Goal: Task Accomplishment & Management: Use online tool/utility

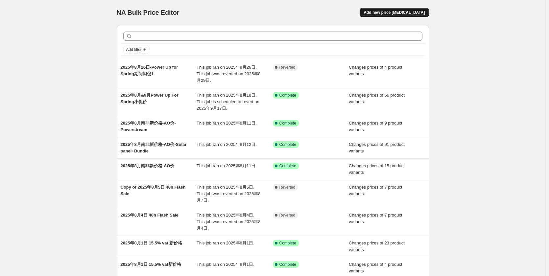
click at [397, 15] on button "Add new price [MEDICAL_DATA]" at bounding box center [394, 12] width 69 height 9
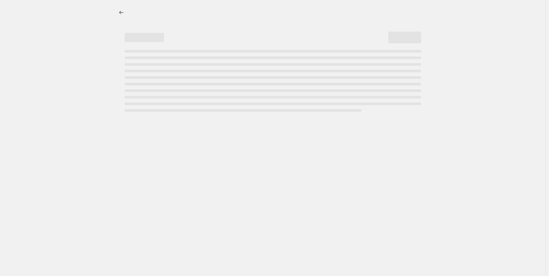
select select "percentage"
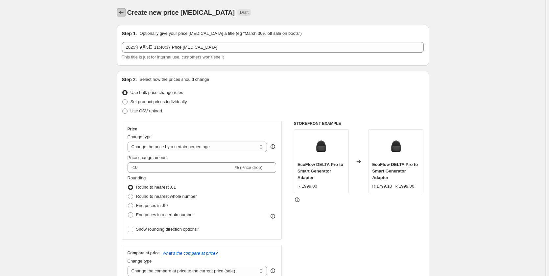
click at [123, 15] on icon "Price change jobs" at bounding box center [121, 12] width 7 height 7
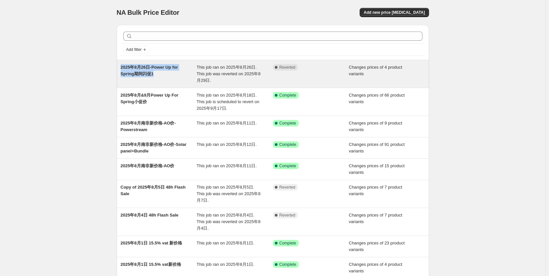
drag, startPoint x: 117, startPoint y: 65, endPoint x: 156, endPoint y: 81, distance: 42.4
click at [156, 81] on div "Add filter 2025年8月26日-Power Up for Spring期间闪促1 This job ran on 2025年8月26日. This…" at bounding box center [270, 172] width 318 height 305
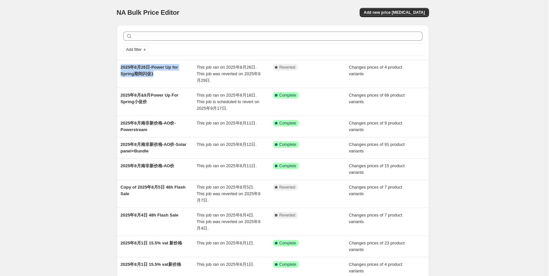
copy span "2025年8月26日-Power Up for Spring期间闪促1"
click at [409, 13] on span "Add new price [MEDICAL_DATA]" at bounding box center [394, 12] width 61 height 5
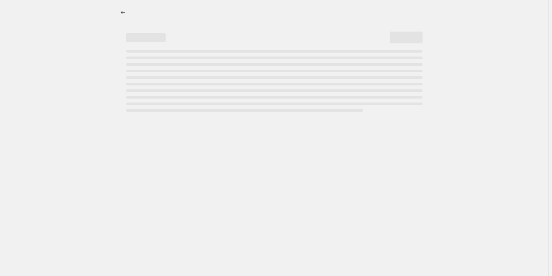
select select "percentage"
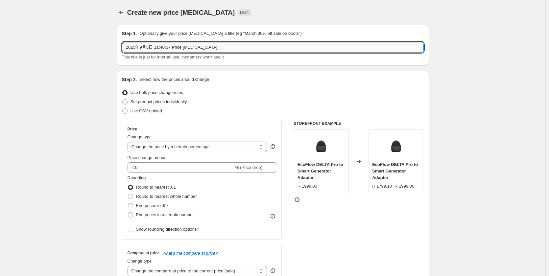
click at [152, 44] on input "2025年9月5日 11:40:37 Price [MEDICAL_DATA]" at bounding box center [273, 47] width 302 height 11
paste input "8月26日-Power Up for Spring期间闪促1"
click at [140, 49] on input "2025年8月26日-Power Up for Spring期间闪促1" at bounding box center [273, 47] width 302 height 11
drag, startPoint x: 151, startPoint y: 50, endPoint x: 148, endPoint y: 49, distance: 3.6
click at [148, 49] on input "2025年9月26日-Power Up for Spring期间闪促1" at bounding box center [273, 47] width 302 height 11
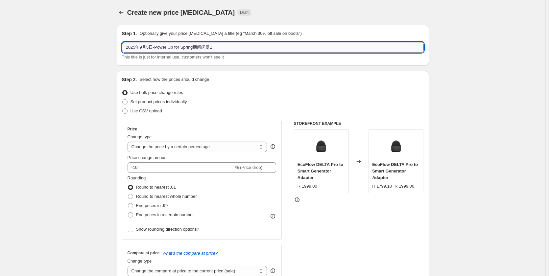
drag, startPoint x: 212, startPoint y: 47, endPoint x: 219, endPoint y: 47, distance: 7.2
click at [219, 47] on input "2025年9月5日-Power Up for Spring期间闪促1" at bounding box center [273, 47] width 302 height 11
type input "2025年9月5日-Power Up for Spring期间闪促2"
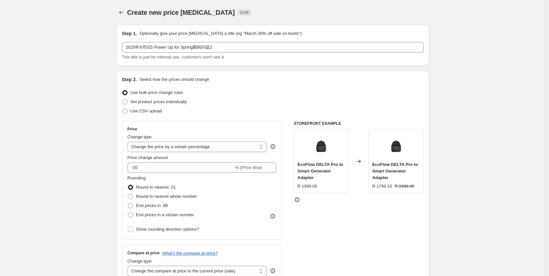
click at [125, 103] on span at bounding box center [124, 101] width 5 height 5
click at [123, 100] on input "Set product prices individually" at bounding box center [122, 99] width 0 height 0
radio input "true"
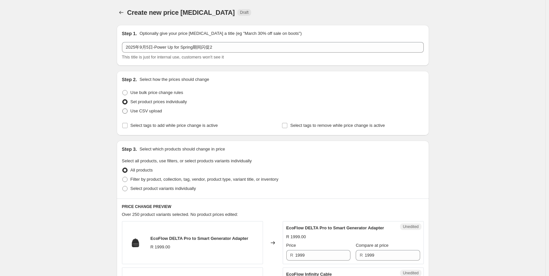
click at [128, 113] on span at bounding box center [124, 110] width 5 height 5
click at [123, 109] on input "Use CSV upload" at bounding box center [122, 108] width 0 height 0
radio input "true"
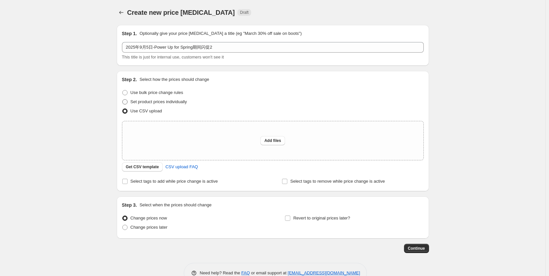
click at [146, 101] on span "Set product prices individually" at bounding box center [159, 101] width 57 height 5
click at [123, 100] on input "Set product prices individually" at bounding box center [122, 99] width 0 height 0
radio input "true"
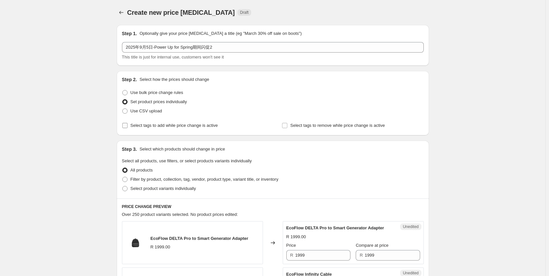
click at [130, 124] on label "Select tags to add while price change is active" at bounding box center [170, 125] width 96 height 9
click at [128, 124] on input "Select tags to add while price change is active" at bounding box center [124, 125] width 5 height 5
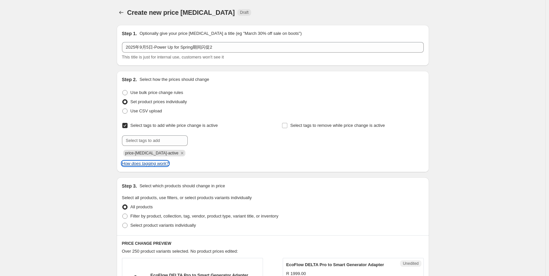
click at [139, 166] on icon "How does tagging work?" at bounding box center [145, 163] width 47 height 5
click at [126, 130] on label "Select tags to add while price change is active" at bounding box center [170, 125] width 96 height 9
click at [126, 128] on input "Select tags to add while price change is active" at bounding box center [124, 125] width 5 height 5
checkbox input "false"
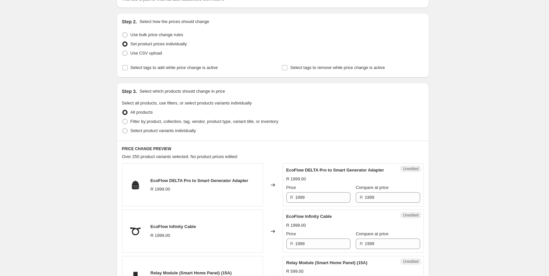
scroll to position [66, 0]
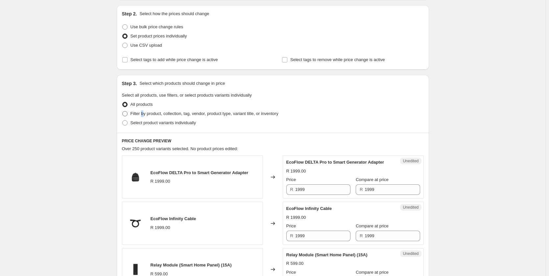
click at [144, 117] on span "Filter by product, collection, tag, vendor, product type, variant title, or inv…" at bounding box center [205, 113] width 148 height 7
click at [126, 113] on span at bounding box center [124, 113] width 5 height 5
click at [123, 111] on input "Filter by product, collection, tag, vendor, product type, variant title, or inv…" at bounding box center [122, 111] width 0 height 0
radio input "true"
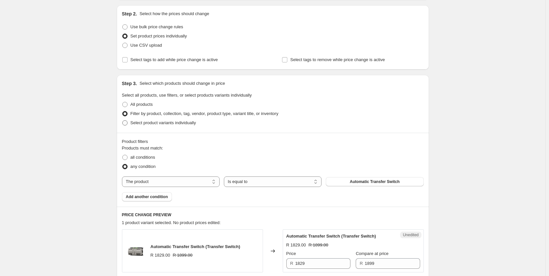
click at [148, 125] on span "Select product variants individually" at bounding box center [163, 122] width 65 height 5
click at [123, 121] on input "Select product variants individually" at bounding box center [122, 120] width 0 height 0
radio input "true"
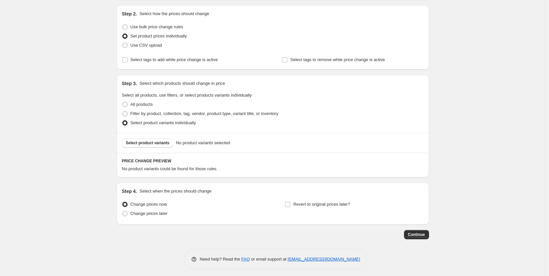
click at [108, 136] on div "Create new price [MEDICAL_DATA]. This page is ready Create new price [MEDICAL_D…" at bounding box center [272, 106] width 545 height 345
click at [162, 144] on span "Select product variants" at bounding box center [148, 142] width 44 height 5
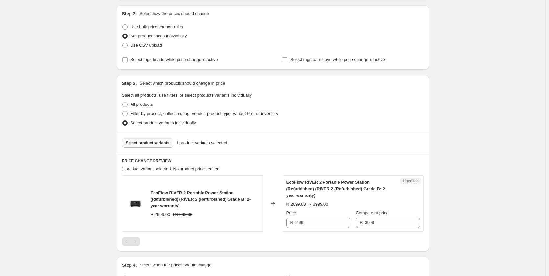
click at [153, 146] on button "Select product variants" at bounding box center [148, 142] width 52 height 9
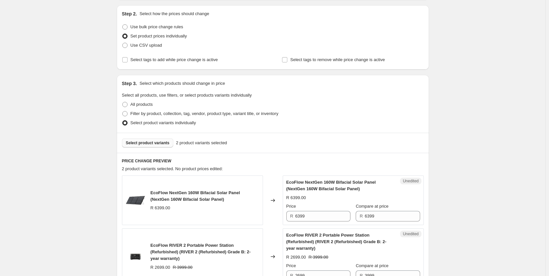
click at [156, 140] on button "Select product variants" at bounding box center [148, 142] width 52 height 9
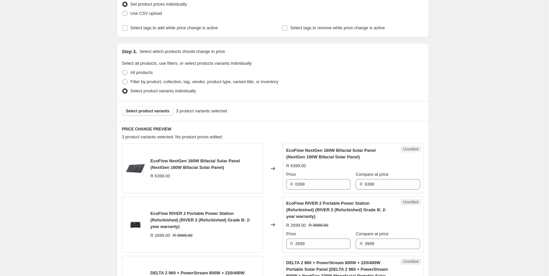
scroll to position [99, 0]
click at [153, 111] on span "Select product variants" at bounding box center [148, 109] width 44 height 5
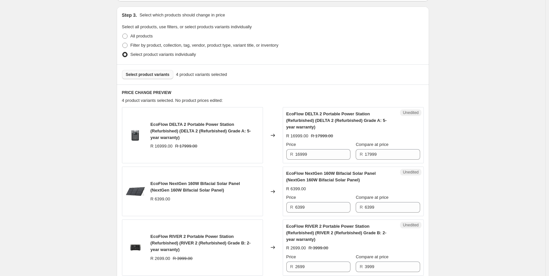
scroll to position [167, 0]
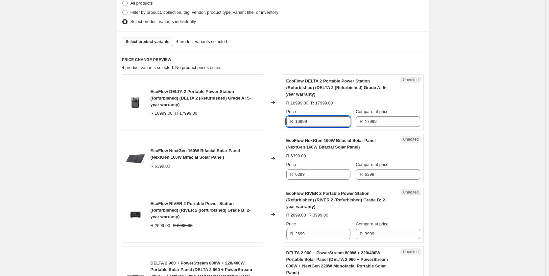
click at [299, 122] on input "16999" at bounding box center [322, 121] width 55 height 11
type input "12999"
click at [459, 150] on div "Create new price [MEDICAL_DATA]. This page is ready Create new price [MEDICAL_D…" at bounding box center [272, 132] width 545 height 598
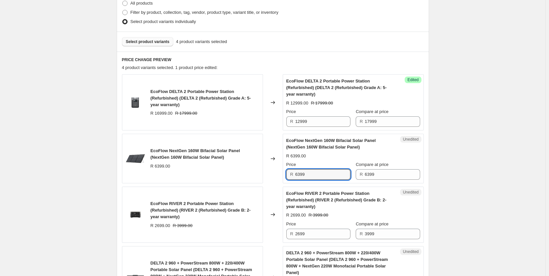
drag, startPoint x: 301, startPoint y: 175, endPoint x: 295, endPoint y: 175, distance: 6.3
click at [295, 175] on div "R 6399" at bounding box center [318, 174] width 64 height 11
type input "4999"
click at [112, 190] on div "Create new price [MEDICAL_DATA]. This page is ready Create new price [MEDICAL_D…" at bounding box center [273, 132] width 328 height 598
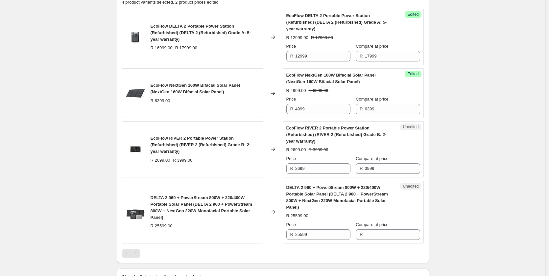
scroll to position [233, 0]
click at [300, 169] on input "2699" at bounding box center [322, 168] width 55 height 11
drag, startPoint x: 303, startPoint y: 169, endPoint x: 298, endPoint y: 169, distance: 4.6
click at [298, 169] on input "2699" at bounding box center [322, 168] width 55 height 11
type input "2159"
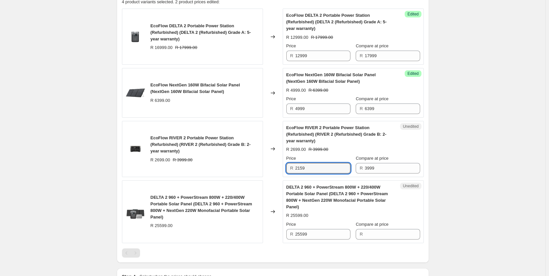
click at [485, 168] on div "Create new price [MEDICAL_DATA]. This page is ready Create new price [MEDICAL_D…" at bounding box center [272, 66] width 545 height 598
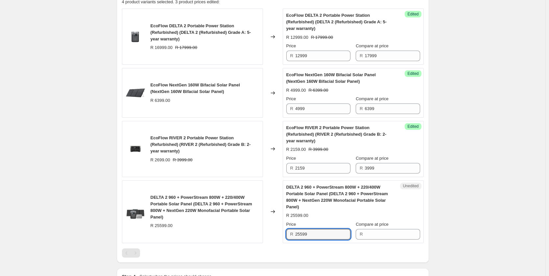
drag, startPoint x: 310, startPoint y: 235, endPoint x: 288, endPoint y: 235, distance: 22.0
click at [288, 235] on div "R 25599" at bounding box center [318, 234] width 64 height 11
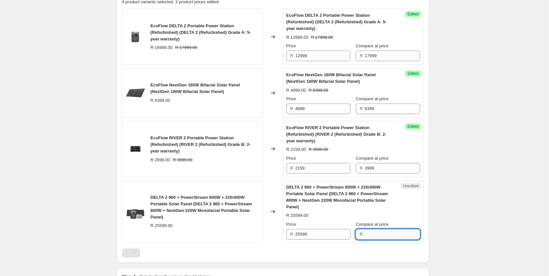
click at [373, 231] on input "Compare at price" at bounding box center [392, 234] width 55 height 11
paste input "25599"
type input "25599"
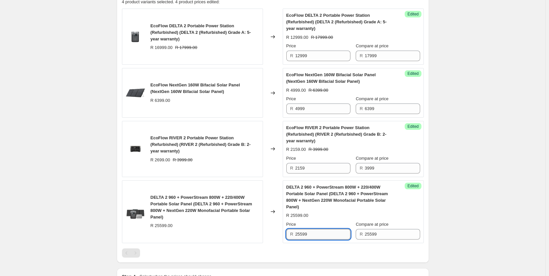
drag, startPoint x: 298, startPoint y: 234, endPoint x: 303, endPoint y: 235, distance: 4.6
click at [303, 235] on input "25599" at bounding box center [322, 234] width 55 height 11
type input "22799"
click at [311, 249] on div at bounding box center [273, 253] width 302 height 9
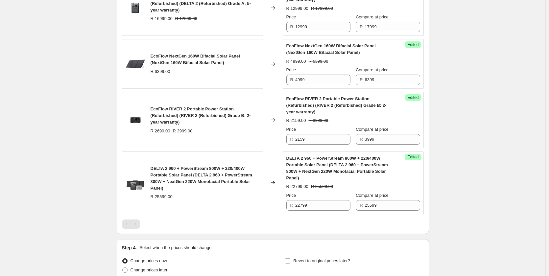
scroll to position [322, 0]
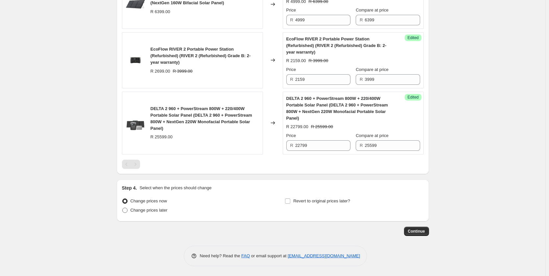
click at [133, 211] on span "Change prices later" at bounding box center [149, 210] width 37 height 5
click at [123, 208] on input "Change prices later" at bounding box center [122, 208] width 0 height 0
radio input "true"
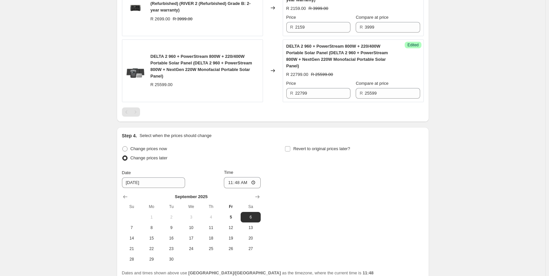
scroll to position [387, 0]
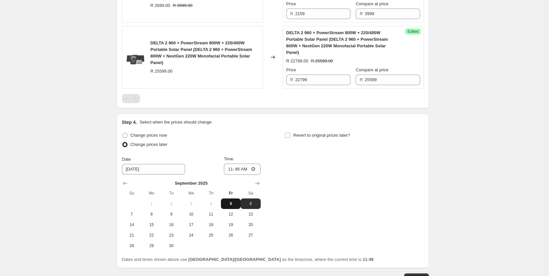
click at [229, 205] on span "5" at bounding box center [231, 203] width 14 height 5
type input "[DATE]"
click at [244, 172] on input "11:48" at bounding box center [242, 169] width 37 height 11
click at [255, 170] on input "11:48" at bounding box center [242, 169] width 37 height 11
type input "15:00"
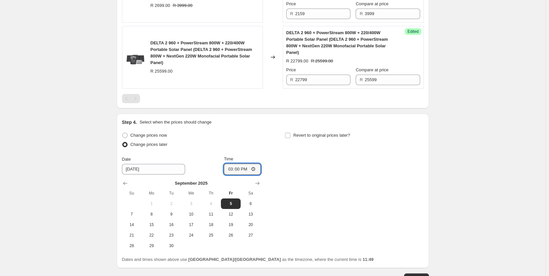
click at [305, 209] on div "Change prices now Change prices later Date [DATE] Time 15:00 [DATE] Su Mo Tu We…" at bounding box center [273, 191] width 302 height 120
click at [313, 133] on span "Revert to original prices later?" at bounding box center [321, 135] width 57 height 5
click at [290, 133] on input "Revert to original prices later?" at bounding box center [287, 135] width 5 height 5
checkbox input "true"
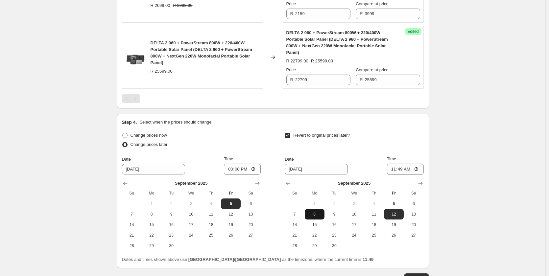
click at [312, 217] on button "8" at bounding box center [315, 214] width 20 height 11
type input "[DATE]"
click at [406, 170] on input "11:49" at bounding box center [405, 169] width 37 height 11
click at [418, 169] on input "11:49" at bounding box center [405, 169] width 37 height 11
type input "10:00"
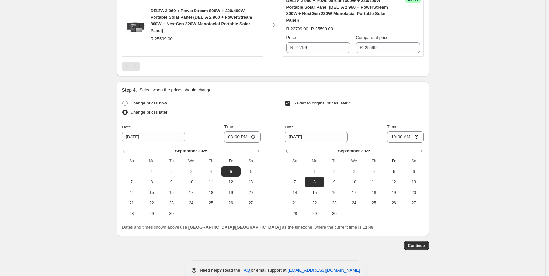
scroll to position [420, 0]
click at [297, 180] on span "7" at bounding box center [294, 181] width 14 height 5
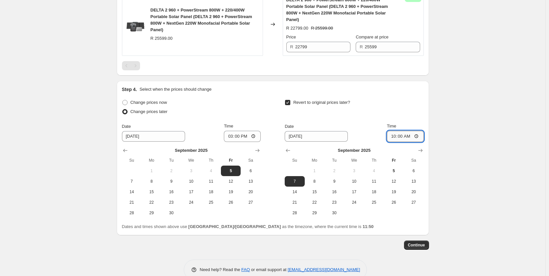
click at [407, 137] on input "10:00" at bounding box center [405, 136] width 37 height 11
click at [318, 178] on button "8" at bounding box center [315, 181] width 20 height 11
type input "[DATE]"
click at [418, 136] on input "10:00" at bounding box center [405, 136] width 37 height 11
type input "06:00"
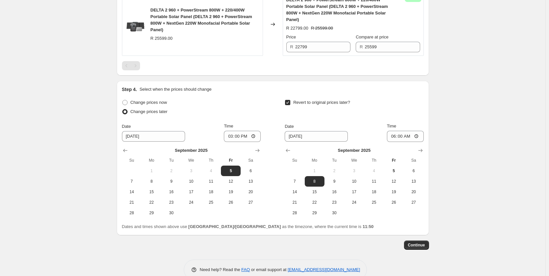
click at [417, 245] on span "Continue" at bounding box center [416, 245] width 17 height 5
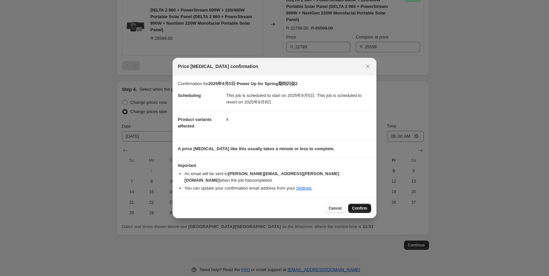
click at [361, 207] on span "Confirm" at bounding box center [359, 208] width 15 height 5
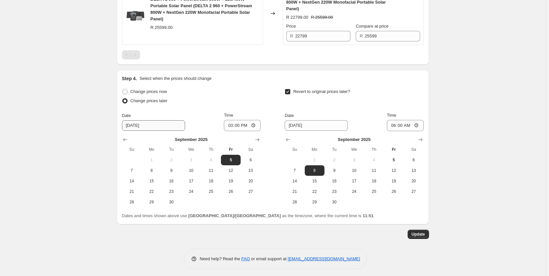
scroll to position [474, 0]
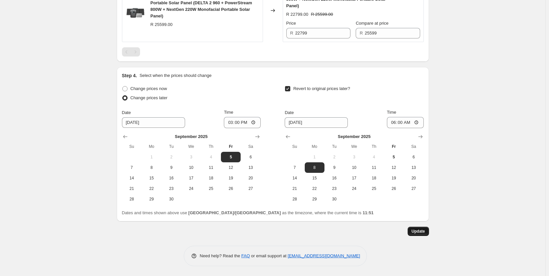
click at [418, 234] on button "Update" at bounding box center [418, 231] width 21 height 9
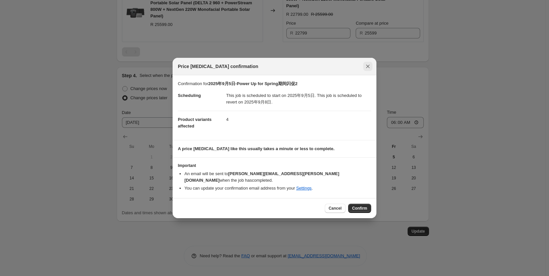
click at [368, 70] on icon "Close" at bounding box center [368, 66] width 7 height 7
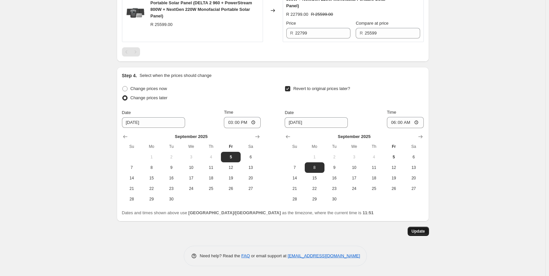
click at [418, 231] on span "Update" at bounding box center [418, 231] width 13 height 5
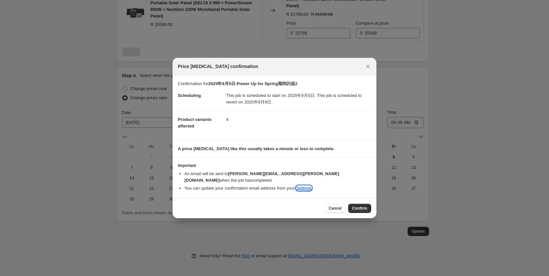
click at [303, 186] on link "Settings" at bounding box center [303, 188] width 15 height 5
click at [369, 68] on icon "Close" at bounding box center [368, 66] width 7 height 7
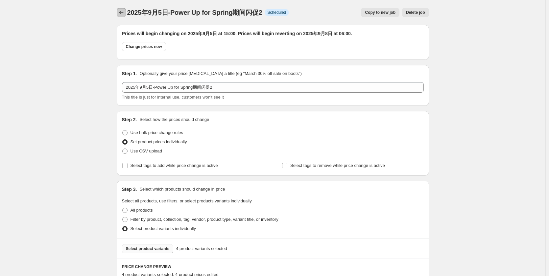
click at [122, 9] on button "Price change jobs" at bounding box center [121, 12] width 9 height 9
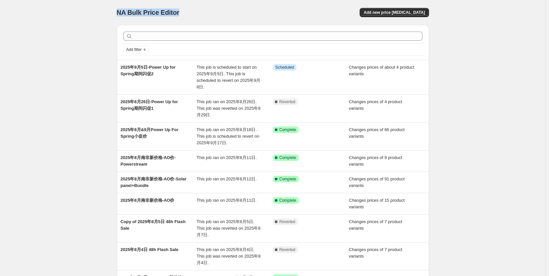
drag, startPoint x: 197, startPoint y: 12, endPoint x: 116, endPoint y: 16, distance: 81.3
click at [116, 16] on div "NA Bulk Price Editor. This page is ready NA Bulk Price Editor Add new price [ME…" at bounding box center [273, 189] width 328 height 378
copy span "NA Bulk Price Editor"
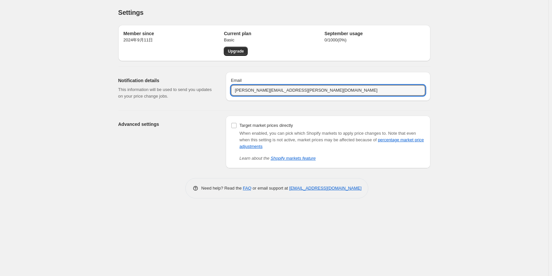
drag, startPoint x: 258, startPoint y: 91, endPoint x: 222, endPoint y: 90, distance: 36.5
click at [222, 90] on div "Notification details This information will be used to send you updates on your …" at bounding box center [272, 86] width 318 height 38
type input "[MEDICAL_DATA][EMAIL_ADDRESS][DOMAIN_NAME]"
